Goal: Transaction & Acquisition: Download file/media

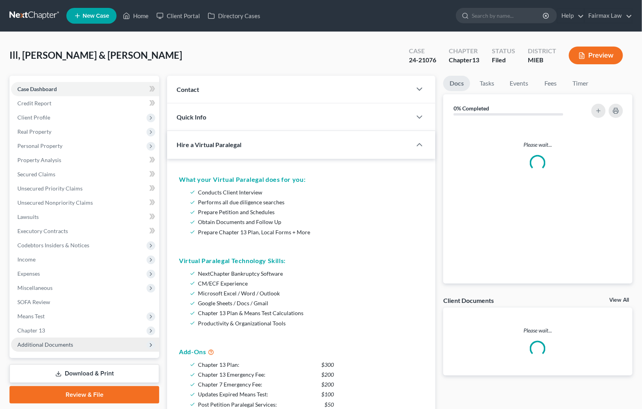
click at [38, 344] on span "Additional Documents" at bounding box center [45, 344] width 56 height 7
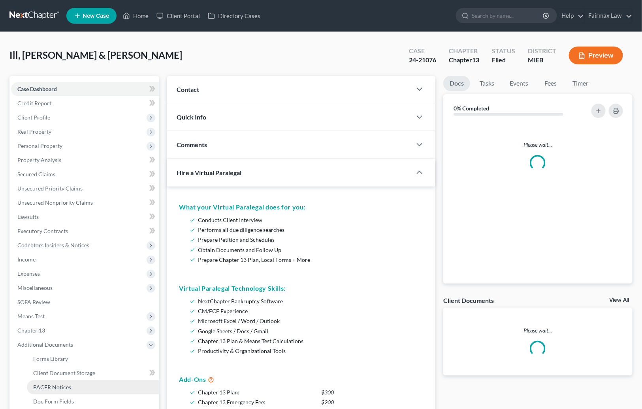
click at [56, 386] on span "PACER Notices" at bounding box center [52, 387] width 38 height 7
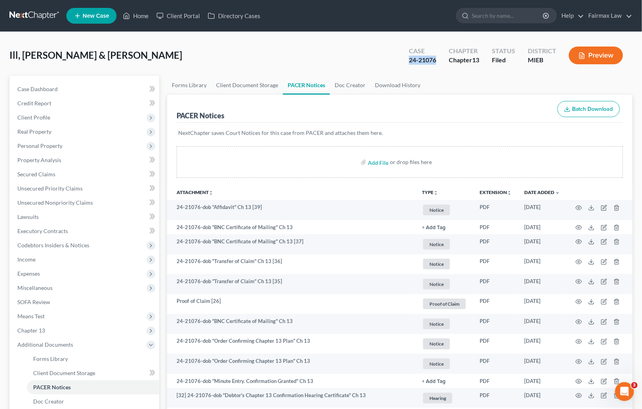
drag, startPoint x: 439, startPoint y: 58, endPoint x: 407, endPoint y: 60, distance: 32.4
click at [407, 60] on div "Case 24-21076" at bounding box center [422, 56] width 40 height 23
drag, startPoint x: 409, startPoint y: 58, endPoint x: 436, endPoint y: 59, distance: 27.6
click at [436, 59] on div "Case 24-21076" at bounding box center [422, 56] width 40 height 23
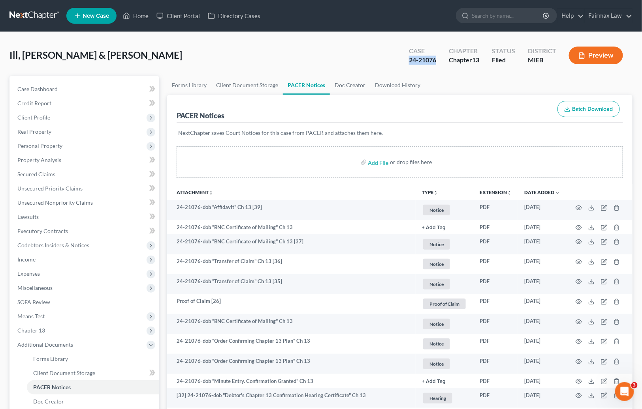
click at [435, 59] on div "24-21076" at bounding box center [422, 60] width 27 height 9
drag, startPoint x: 435, startPoint y: 59, endPoint x: 405, endPoint y: 60, distance: 30.4
click at [405, 60] on div "Case 24-21076" at bounding box center [422, 56] width 40 height 23
drag, startPoint x: 408, startPoint y: 60, endPoint x: 450, endPoint y: 57, distance: 41.9
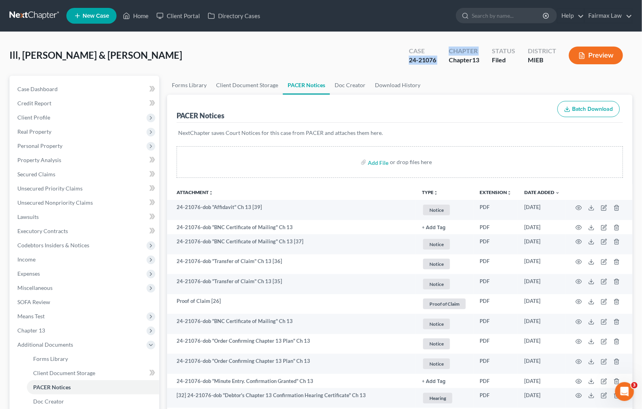
click at [450, 57] on div "Case 24-21076 Chapter Chapter 13 Status Filed District MIEB Preview" at bounding box center [517, 56] width 230 height 23
click at [436, 61] on div "Case 24-21076" at bounding box center [422, 56] width 40 height 23
drag, startPoint x: 436, startPoint y: 59, endPoint x: 409, endPoint y: 60, distance: 26.5
click at [409, 60] on div "24-21076" at bounding box center [422, 60] width 27 height 9
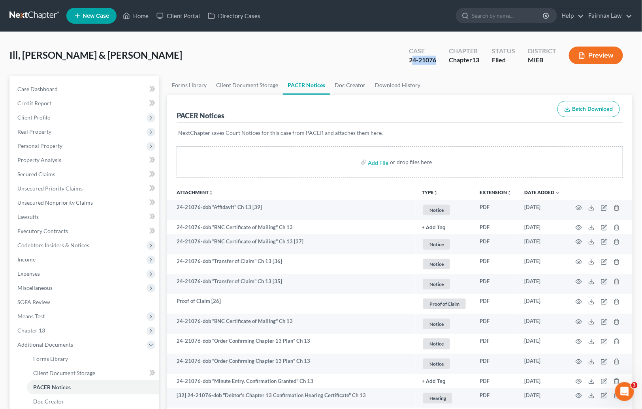
drag, startPoint x: 410, startPoint y: 59, endPoint x: 441, endPoint y: 59, distance: 30.4
click at [441, 59] on div "Case 24-21076" at bounding box center [422, 56] width 40 height 23
drag, startPoint x: 408, startPoint y: 59, endPoint x: 427, endPoint y: 62, distance: 18.7
click at [426, 61] on div "24-21076" at bounding box center [422, 60] width 27 height 9
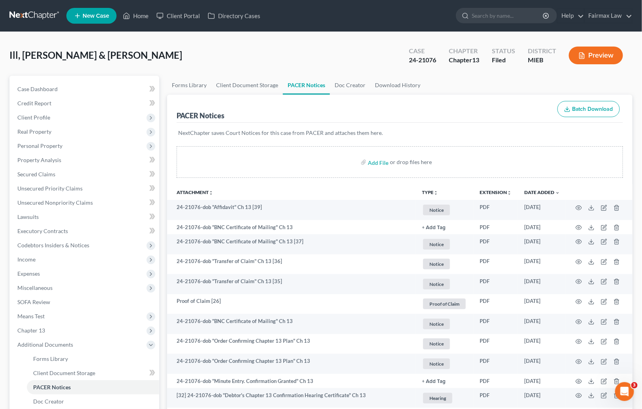
click at [366, 132] on p "NextChapter saves Court Notices for this case from PACER and attaches them here." at bounding box center [399, 133] width 443 height 8
click at [367, 133] on p "NextChapter saves Court Notices for this case from PACER and attaches them here." at bounding box center [399, 133] width 443 height 8
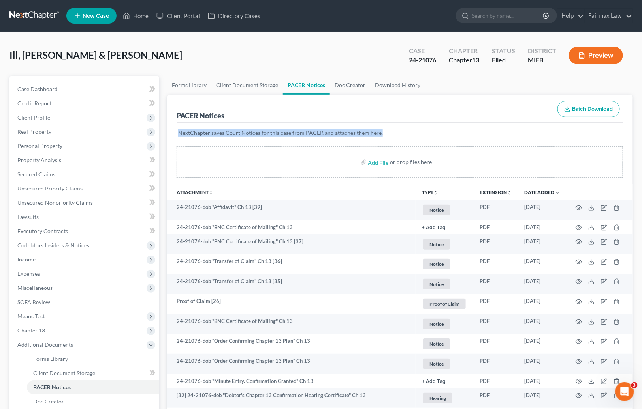
click at [367, 133] on p "NextChapter saves Court Notices for this case from PACER and attaches them here." at bounding box center [399, 133] width 443 height 8
drag, startPoint x: 410, startPoint y: 58, endPoint x: 436, endPoint y: 60, distance: 26.2
click at [436, 60] on div "24-21076" at bounding box center [422, 60] width 27 height 9
click at [437, 60] on div "Case 24-21076" at bounding box center [422, 56] width 40 height 23
drag, startPoint x: 436, startPoint y: 59, endPoint x: 409, endPoint y: 59, distance: 26.5
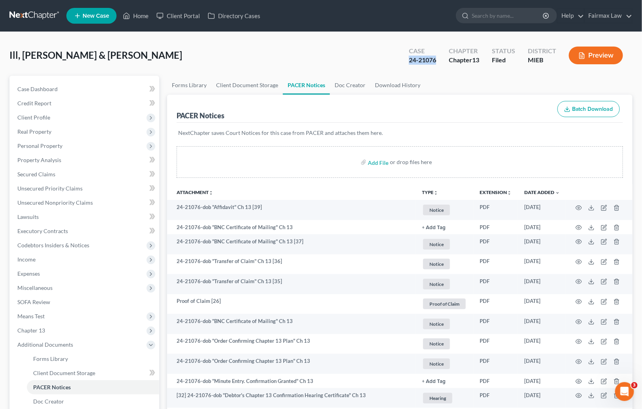
click at [409, 59] on div "Case 24-21076" at bounding box center [422, 56] width 40 height 23
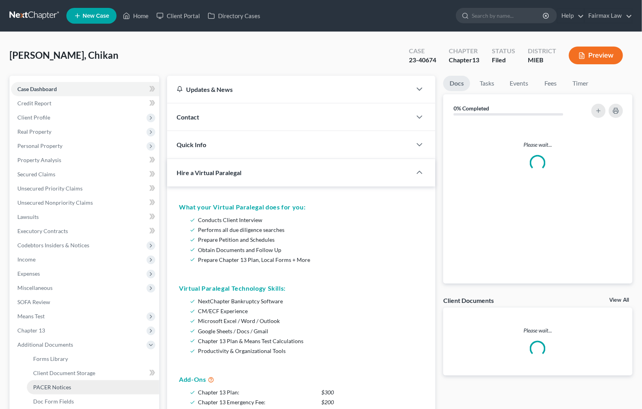
click at [56, 385] on span "PACER Notices" at bounding box center [52, 387] width 38 height 7
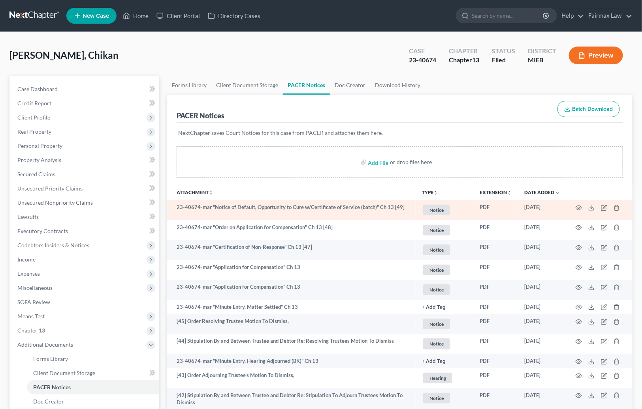
click at [555, 214] on td "09/11/2025" at bounding box center [542, 210] width 48 height 20
click at [589, 209] on icon at bounding box center [591, 208] width 6 height 6
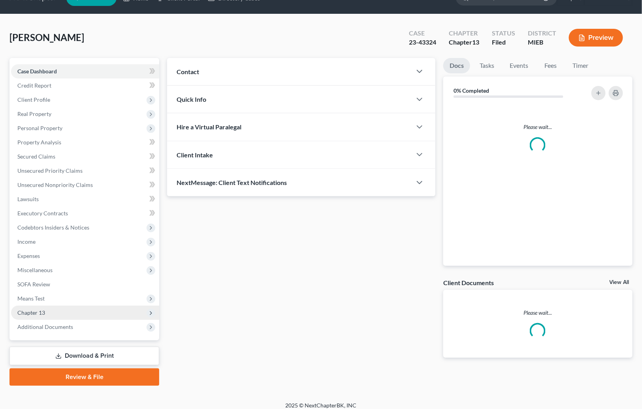
scroll to position [18, 0]
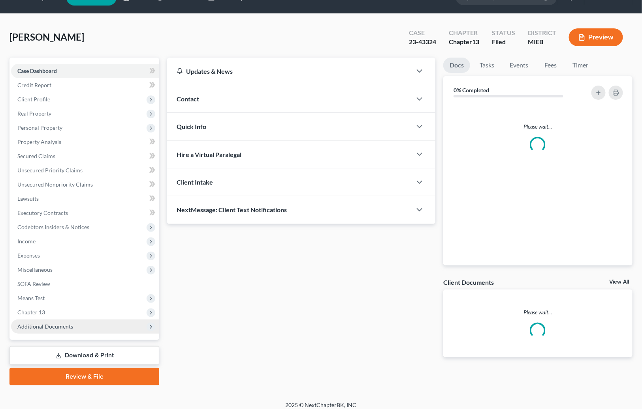
click at [82, 328] on span "Additional Documents" at bounding box center [85, 327] width 148 height 14
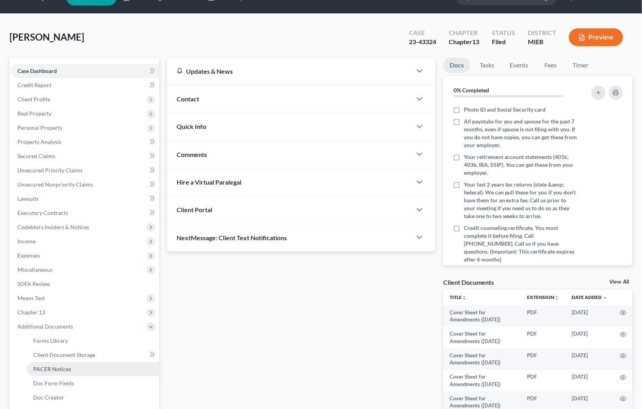
click at [73, 363] on link "PACER Notices" at bounding box center [93, 369] width 132 height 14
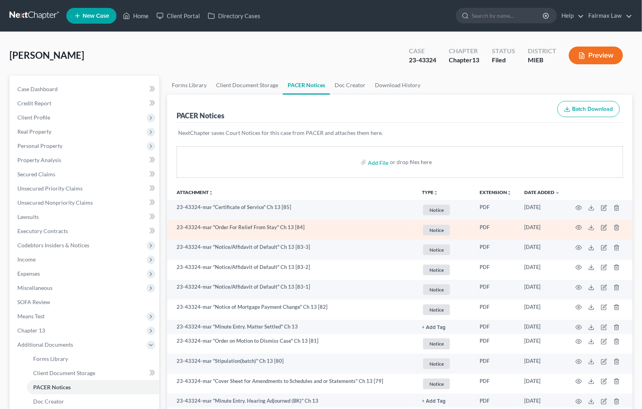
click at [318, 233] on td "23-43324-mar "Order For Relief From Stay" Ch 13 [84]" at bounding box center [291, 230] width 248 height 20
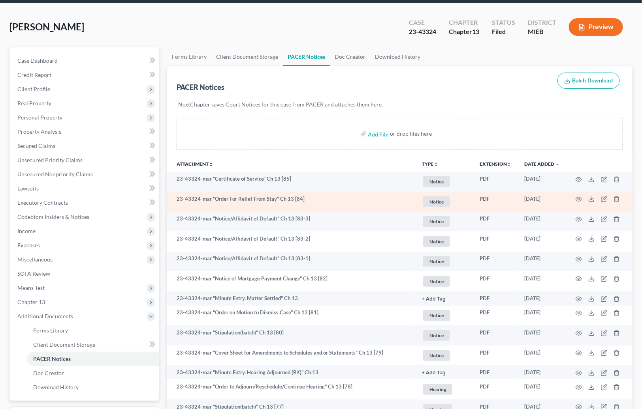
scroll to position [60, 0]
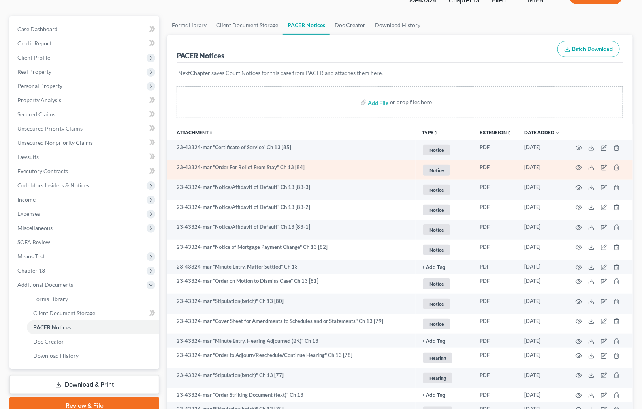
click at [318, 233] on td "23-43324-mar "Notice/Affidavit of Default" Ch 13 [83-1]" at bounding box center [291, 230] width 248 height 20
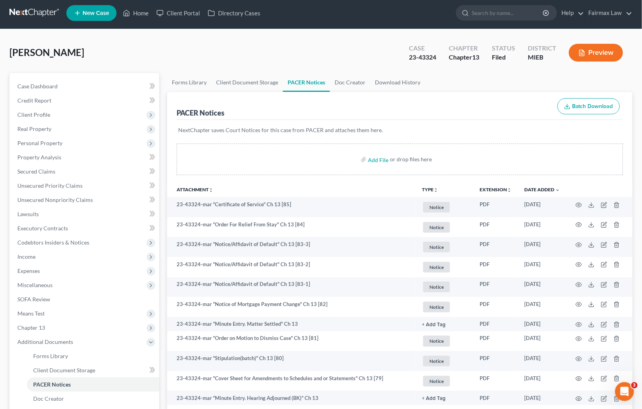
scroll to position [0, 0]
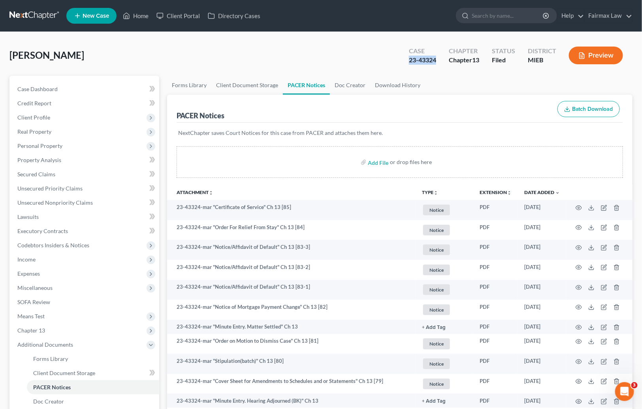
drag, startPoint x: 437, startPoint y: 60, endPoint x: 405, endPoint y: 60, distance: 32.0
click at [405, 60] on div "Case 23-43324" at bounding box center [422, 56] width 40 height 23
copy div "23-43324"
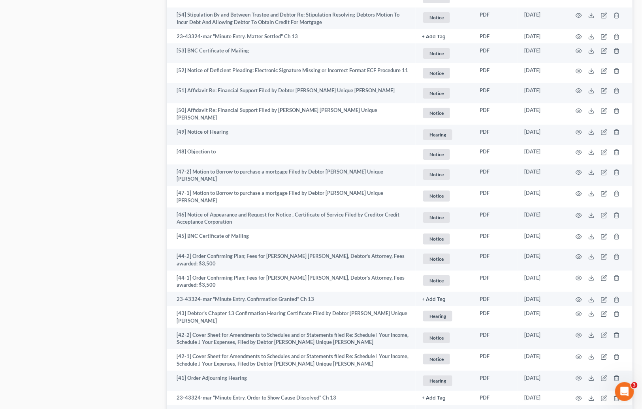
scroll to position [1357, 0]
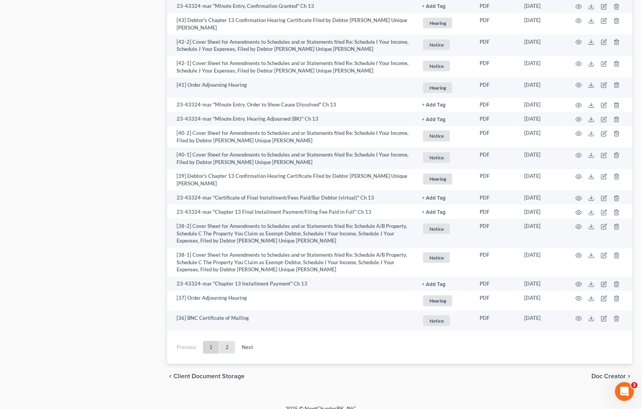
click at [225, 341] on link "2" at bounding box center [227, 347] width 16 height 13
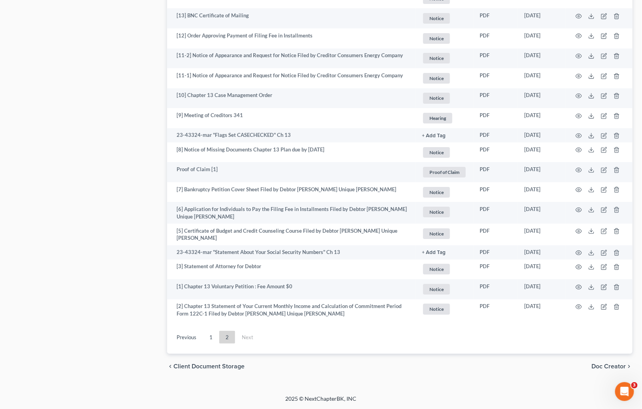
scroll to position [1050, 0]
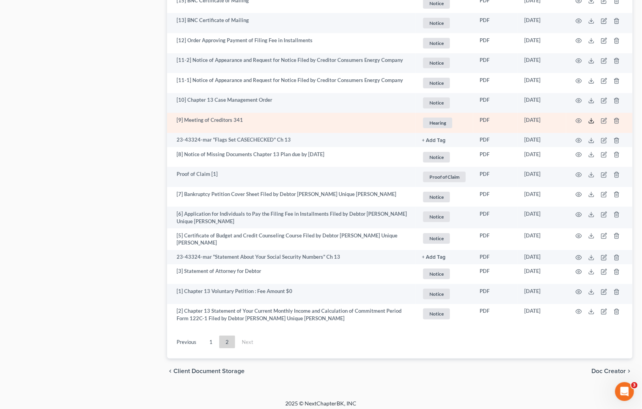
click at [592, 119] on icon at bounding box center [591, 121] width 6 height 6
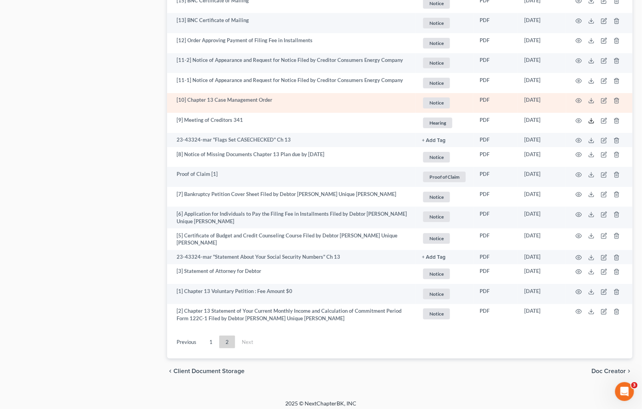
scroll to position [0, 0]
